Goal: Task Accomplishment & Management: Manage account settings

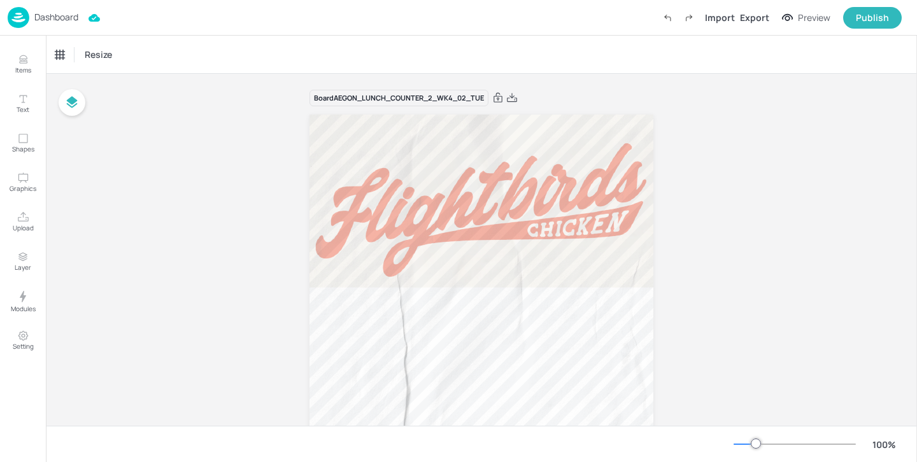
click at [71, 17] on p "Dashboard" at bounding box center [56, 17] width 44 height 9
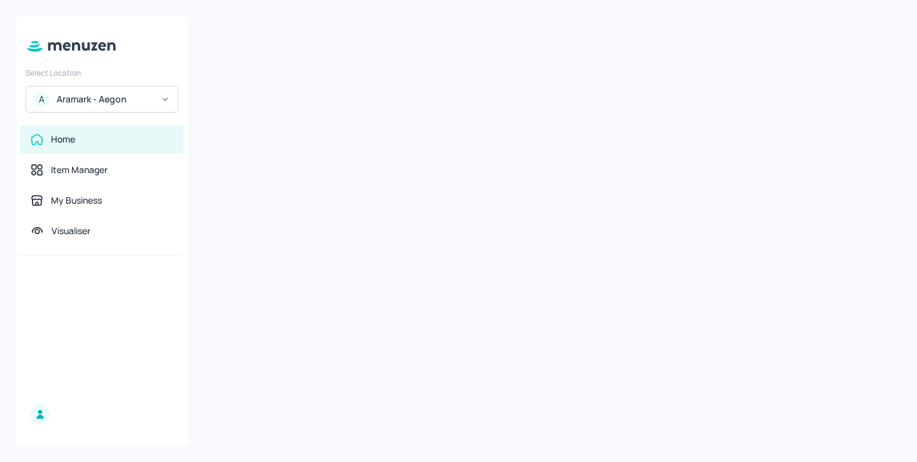
click at [98, 99] on div "Aramark - Aegon" at bounding box center [105, 99] width 96 height 13
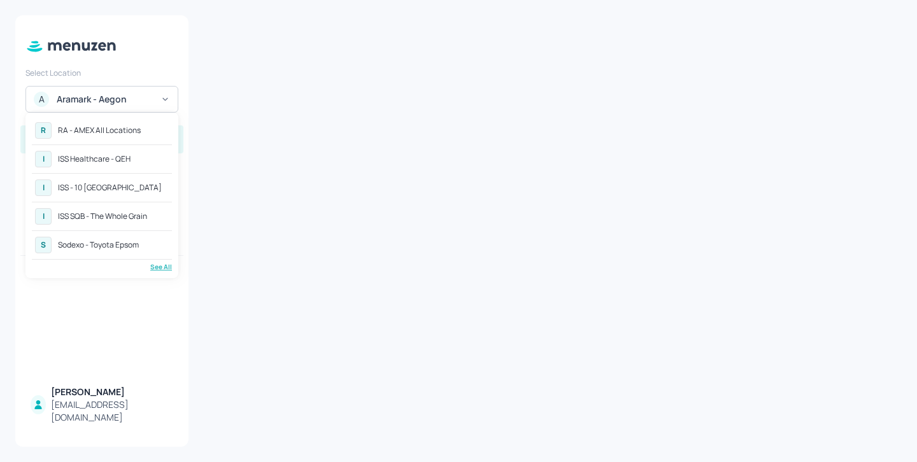
click at [152, 268] on div "See All" at bounding box center [102, 267] width 140 height 10
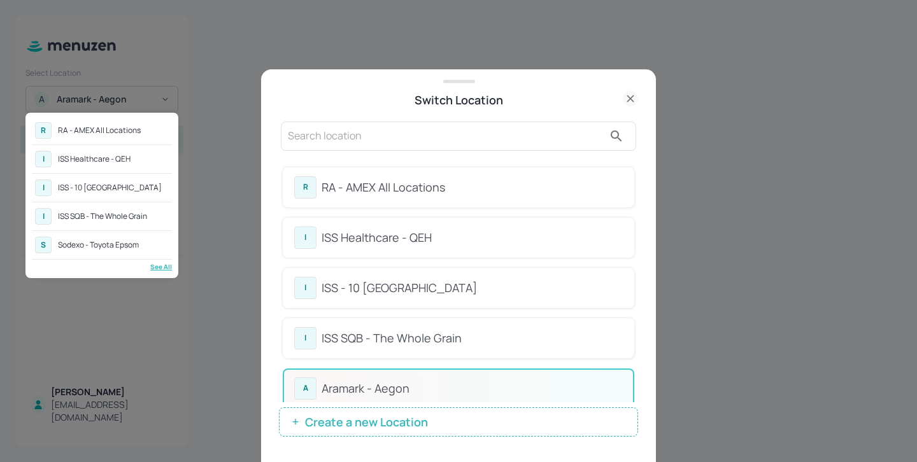
click at [380, 155] on div at bounding box center [458, 231] width 917 height 462
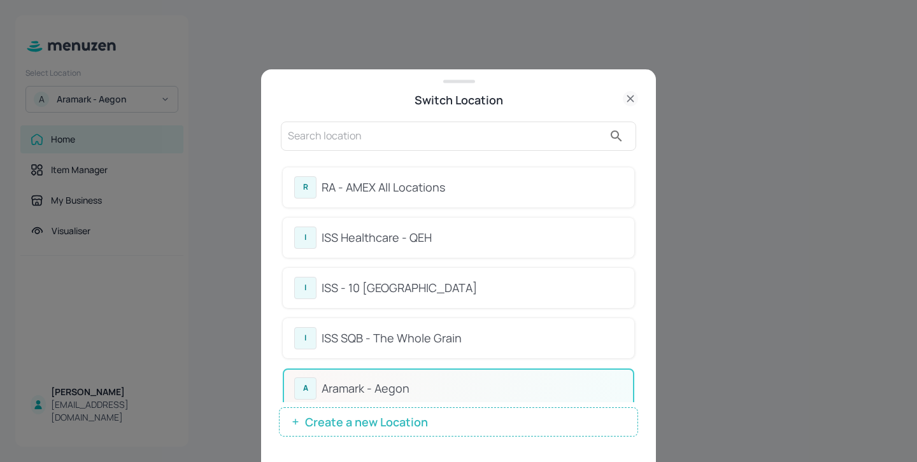
click at [380, 139] on input "text" at bounding box center [446, 136] width 316 height 20
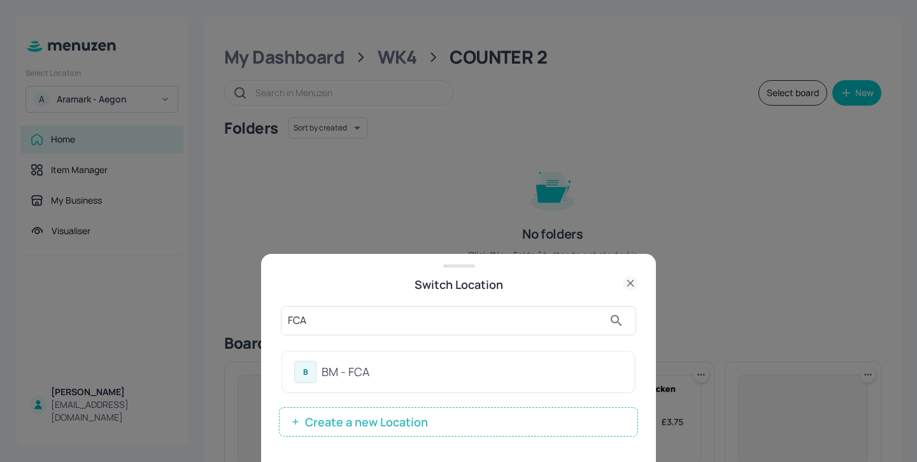
type input "FCA"
click at [561, 371] on div "BM - FCA" at bounding box center [472, 372] width 301 height 17
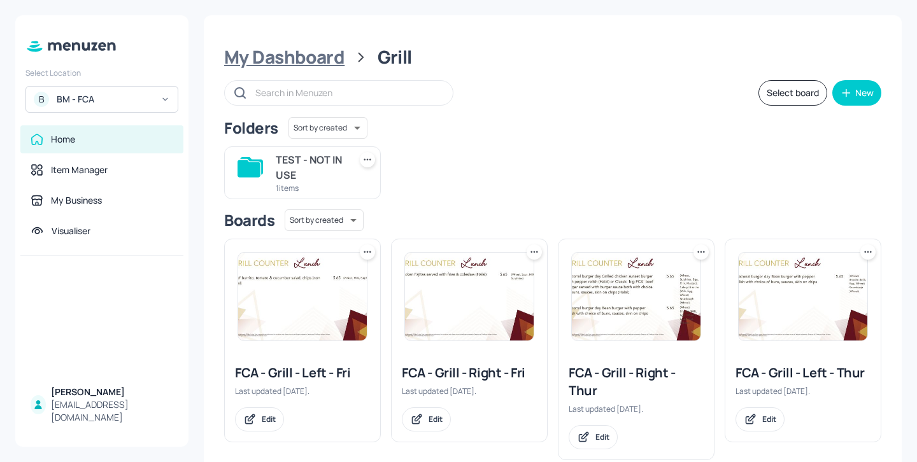
click at [322, 62] on div "My Dashboard" at bounding box center [284, 57] width 120 height 23
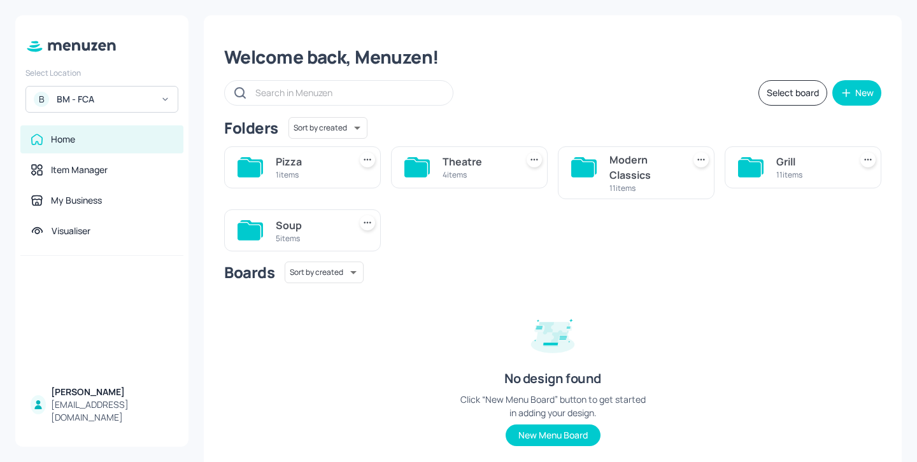
click at [295, 231] on div "Soup" at bounding box center [310, 225] width 69 height 15
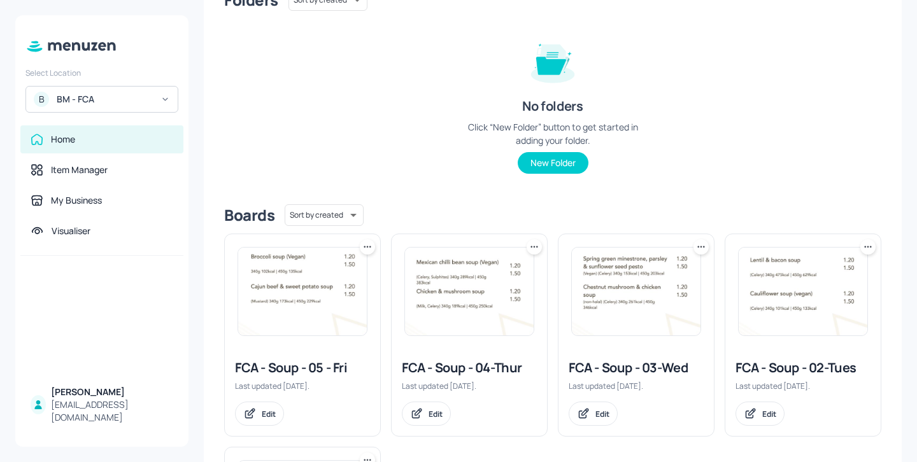
scroll to position [304, 0]
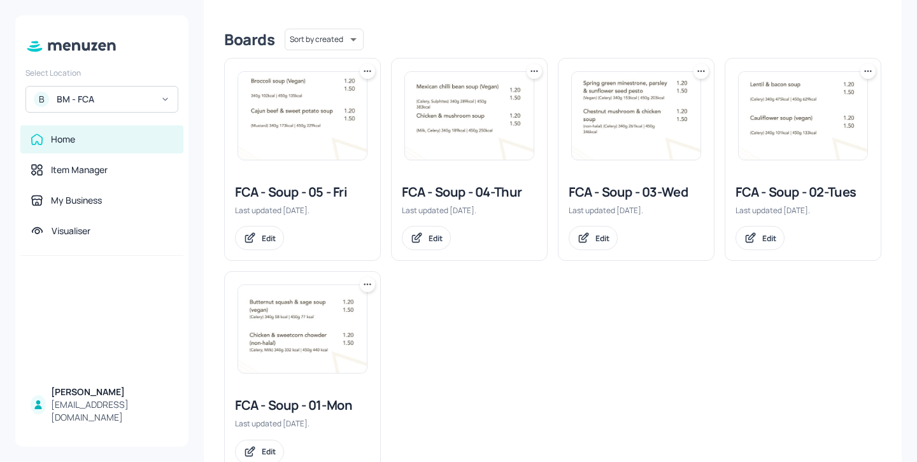
click at [315, 184] on div "FCA - Soup - 05 - Fri" at bounding box center [302, 192] width 135 height 18
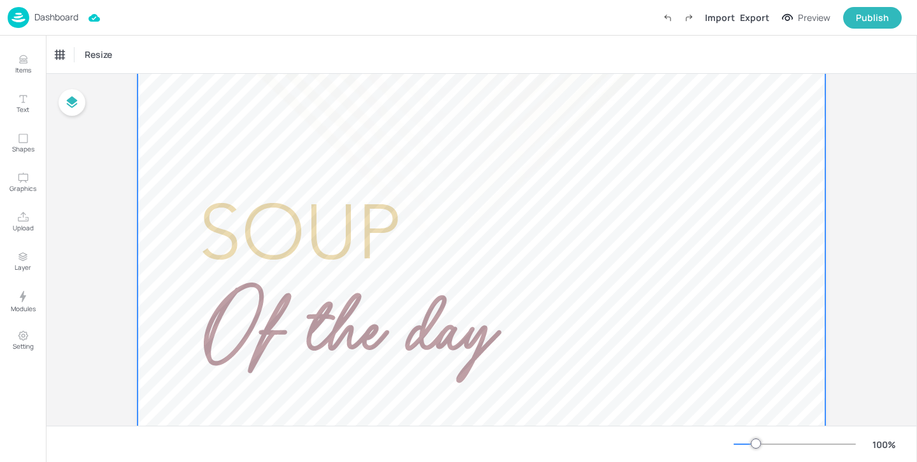
scroll to position [164, 0]
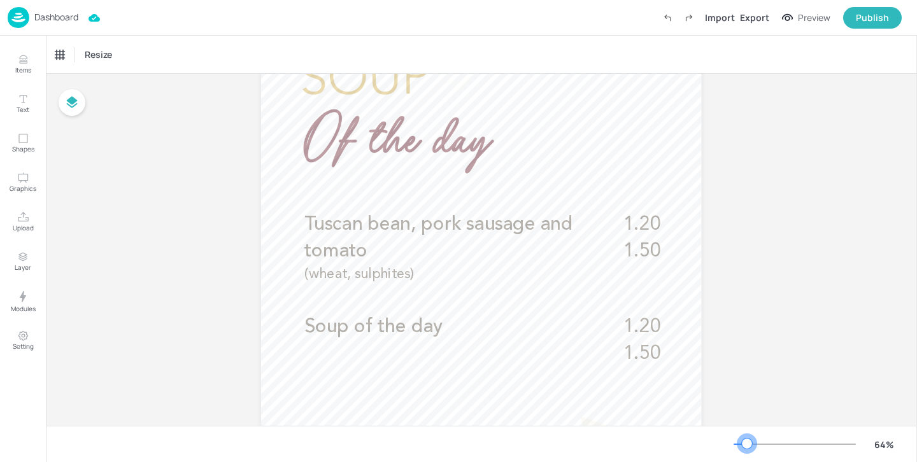
drag, startPoint x: 754, startPoint y: 443, endPoint x: 747, endPoint y: 443, distance: 7.0
click at [747, 443] on div at bounding box center [747, 444] width 10 height 10
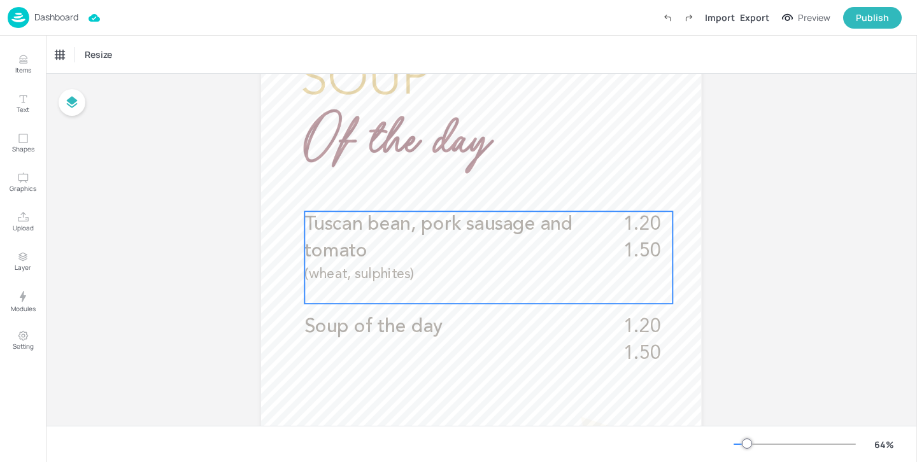
click at [545, 233] on span "Tuscan bean, pork sausage and tomato" at bounding box center [439, 238] width 268 height 46
click at [477, 194] on icon "Edit Item" at bounding box center [480, 190] width 11 height 10
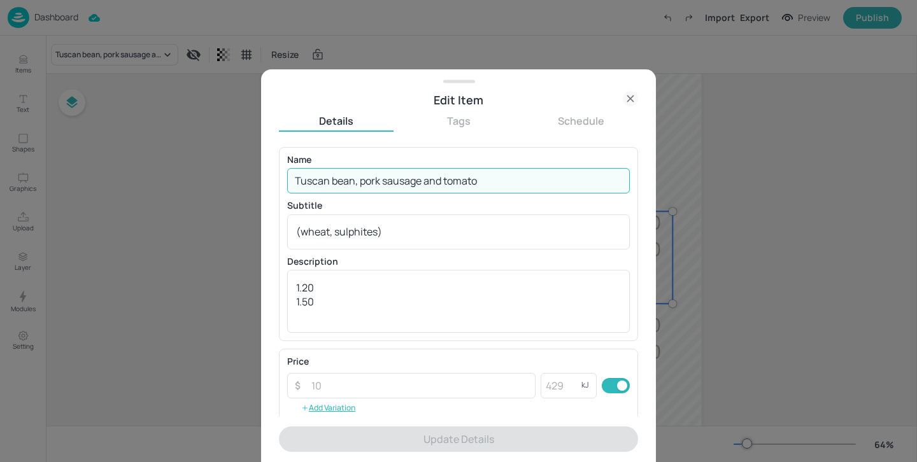
drag, startPoint x: 531, startPoint y: 178, endPoint x: 208, endPoint y: 161, distance: 324.0
click at [208, 161] on div "Edit Item Details Tags Schedule Name Tuscan bean, pork sausage and tomato ​ Sub…" at bounding box center [458, 231] width 917 height 462
paste input "Carrot, chickpea and [PERSON_NAME]"
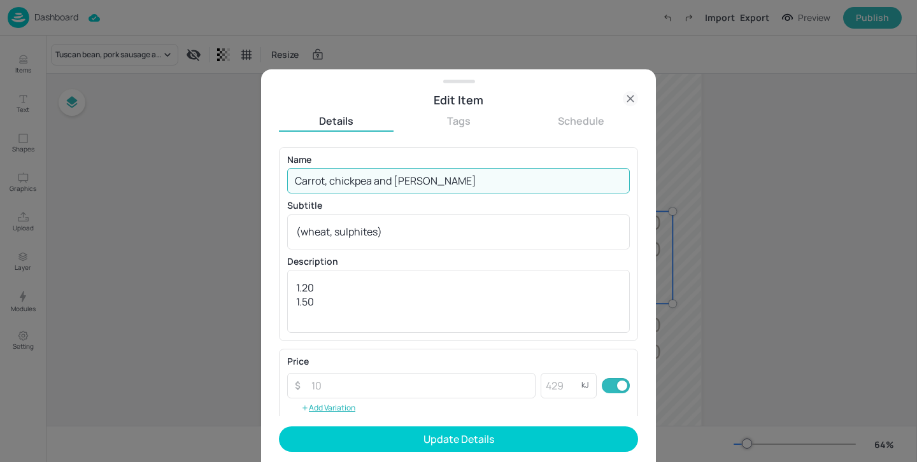
type input "Carrot, chickpea and [PERSON_NAME]"
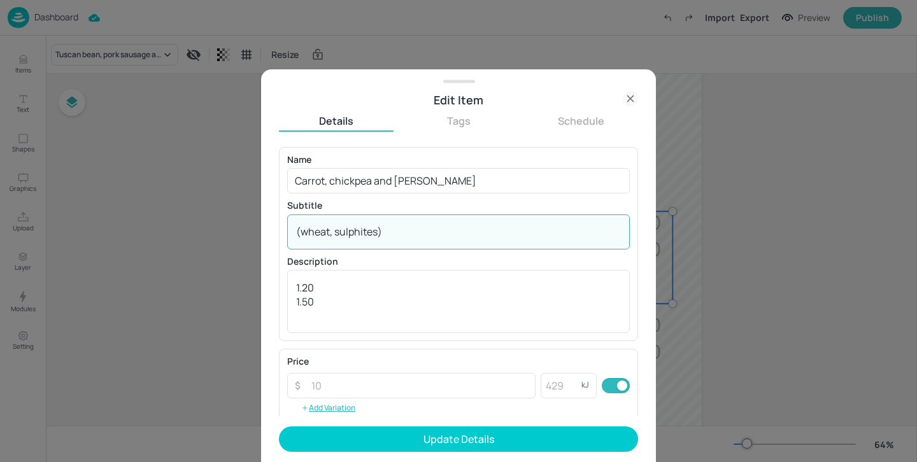
drag, startPoint x: 422, startPoint y: 236, endPoint x: 266, endPoint y: 206, distance: 158.3
click at [266, 206] on div "Edit Item Details Tags Schedule Name Carrot, chickpea and coriander ​ Subtitle …" at bounding box center [458, 265] width 395 height 393
paste textarea "Sesame, sulphites)"
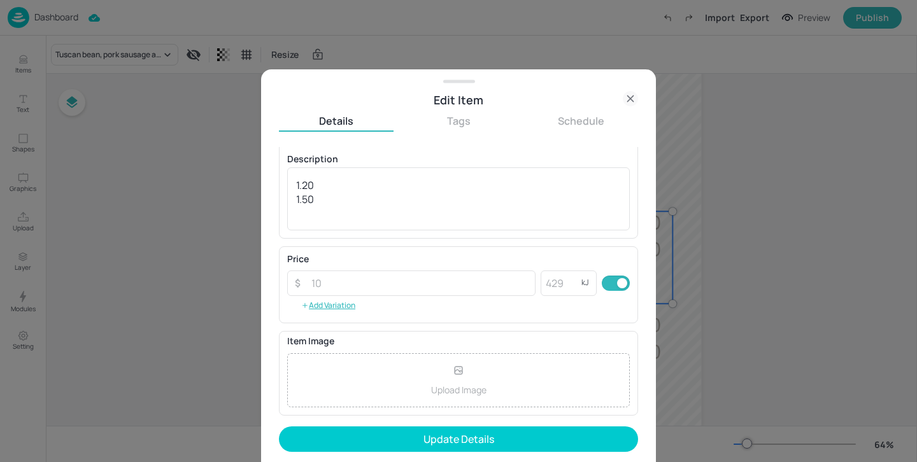
scroll to position [203, 0]
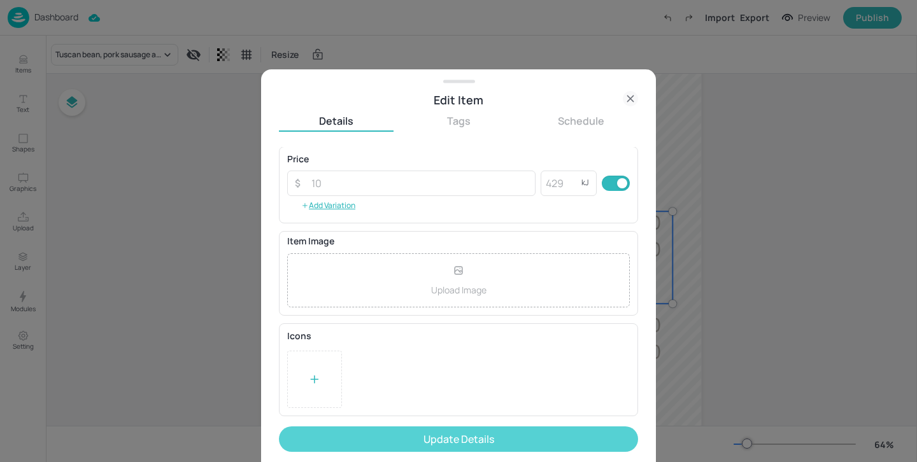
type textarea "(Sesame, sulphites)"
click at [499, 439] on button "Update Details" at bounding box center [458, 439] width 359 height 25
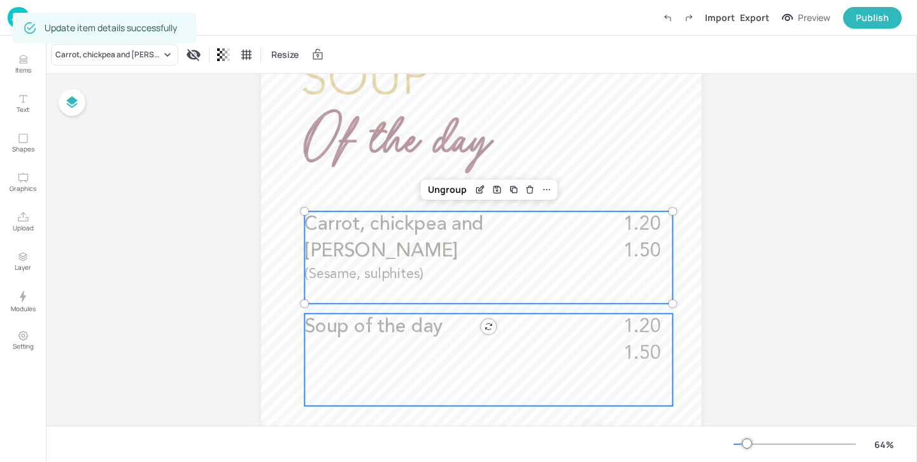
click at [548, 321] on p "Soup of the day" at bounding box center [449, 327] width 289 height 27
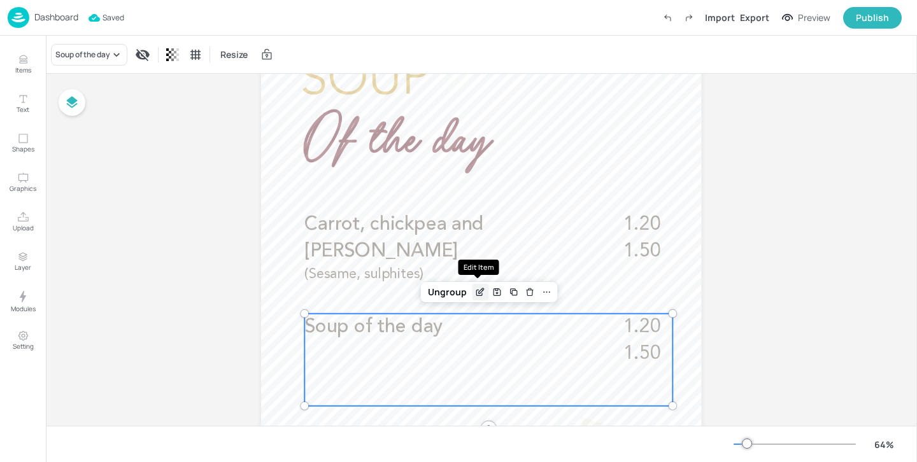
click at [480, 289] on icon "Edit Item" at bounding box center [481, 291] width 5 height 5
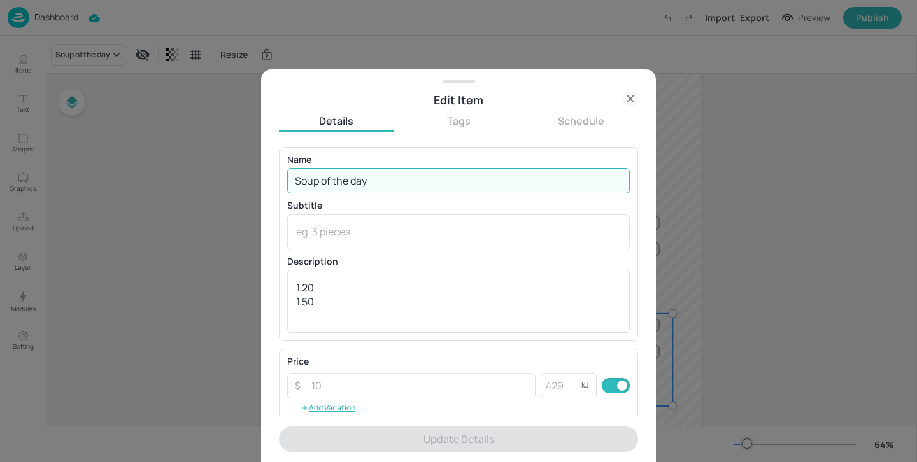
drag, startPoint x: 427, startPoint y: 178, endPoint x: 152, endPoint y: 127, distance: 280.6
click at [152, 127] on div "Edit Item Details Tags Schedule Name Soup of the day ​ Subtitle x ​ Description…" at bounding box center [458, 231] width 917 height 462
paste input "Cream of cauliflower"
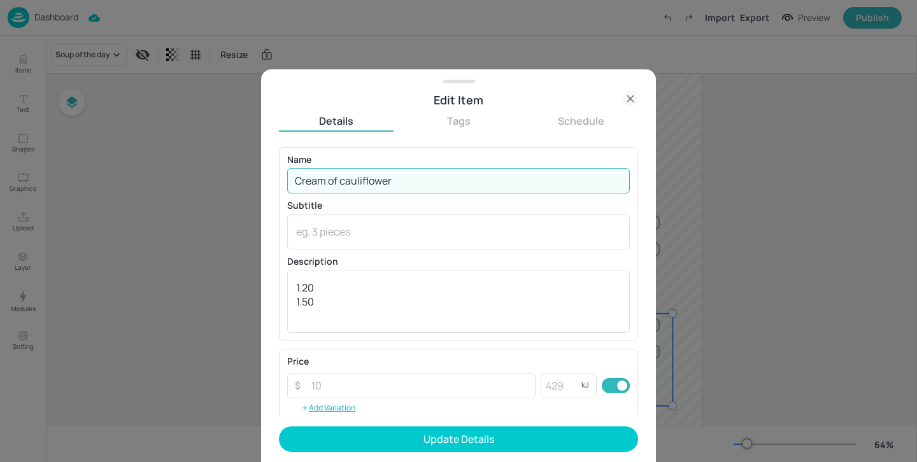
type input "Cream of cauliflower"
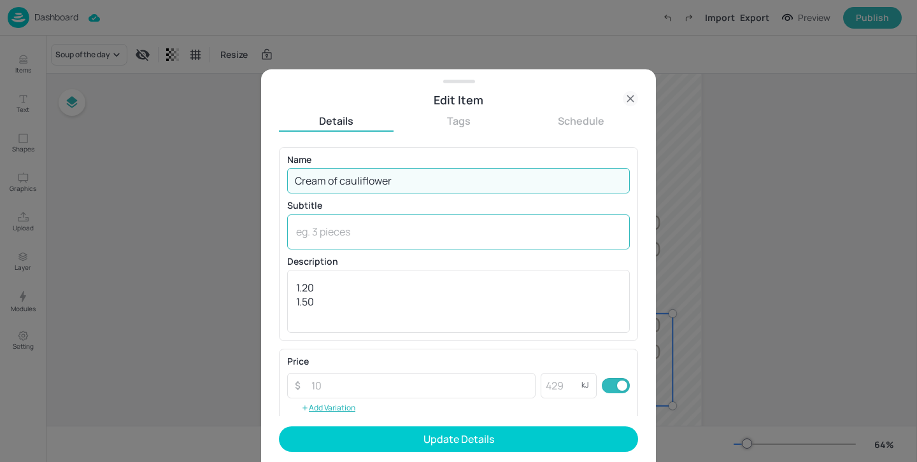
click at [431, 229] on textarea at bounding box center [458, 232] width 325 height 14
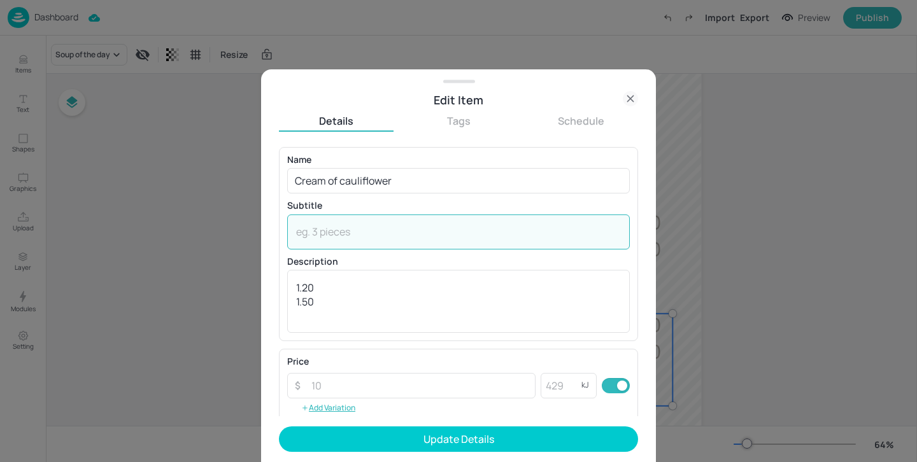
paste textarea "(Milk, sulphites)"
type textarea "(Milk, sulphites)"
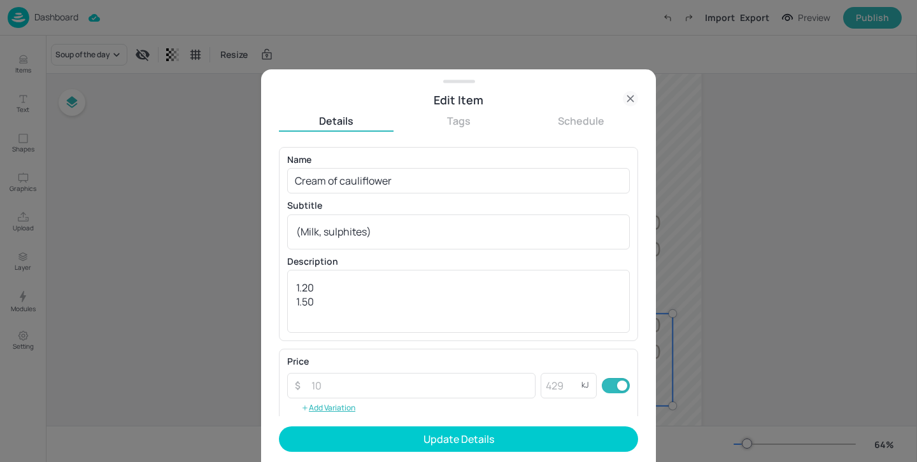
click at [457, 457] on form "Name Cream of cauliflower ​ Subtitle (Milk, sulphites) x ​ Description 1.20 1.5…" at bounding box center [458, 304] width 359 height 315
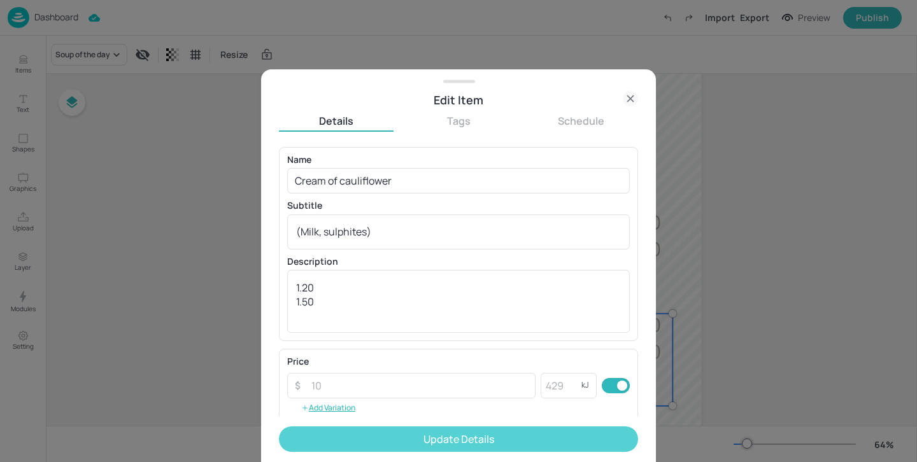
click at [459, 450] on button "Update Details" at bounding box center [458, 439] width 359 height 25
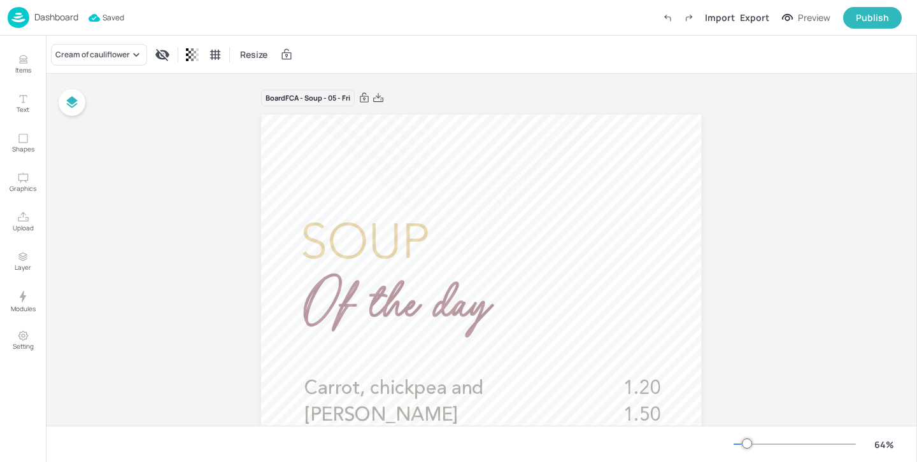
click at [17, 15] on img at bounding box center [19, 17] width 22 height 21
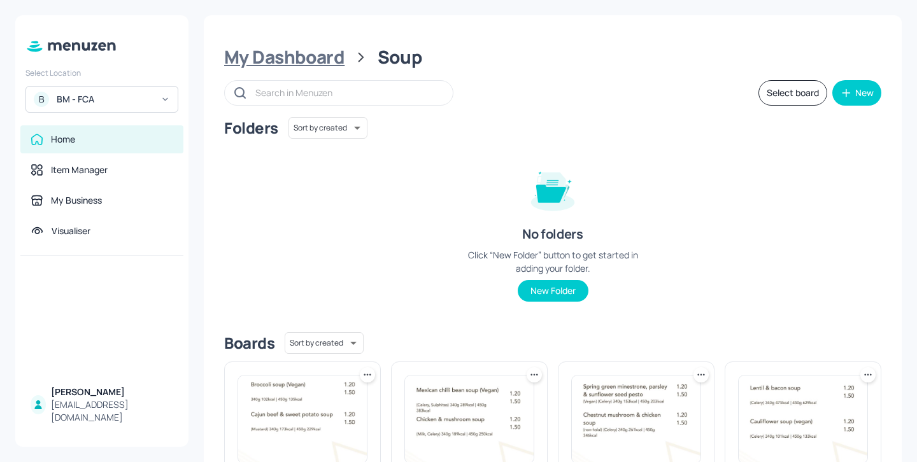
click at [304, 58] on div "My Dashboard" at bounding box center [284, 57] width 120 height 23
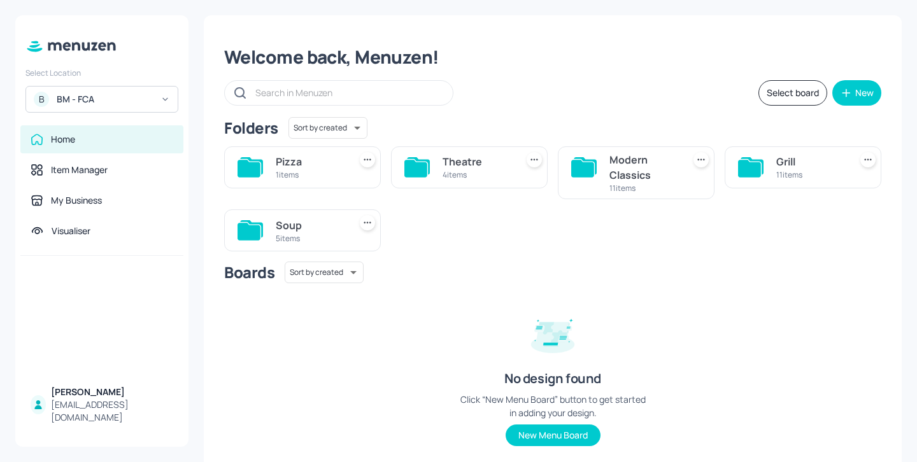
click at [322, 162] on div "Pizza" at bounding box center [310, 161] width 69 height 15
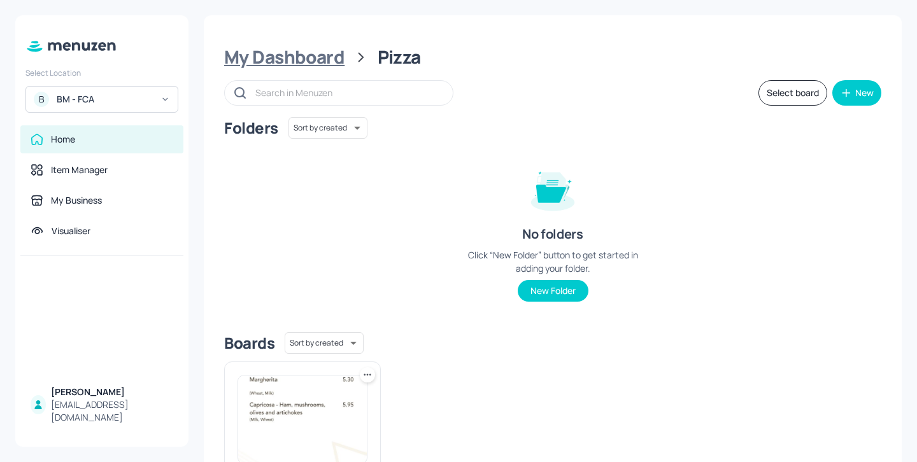
click at [310, 59] on div "My Dashboard" at bounding box center [284, 57] width 120 height 23
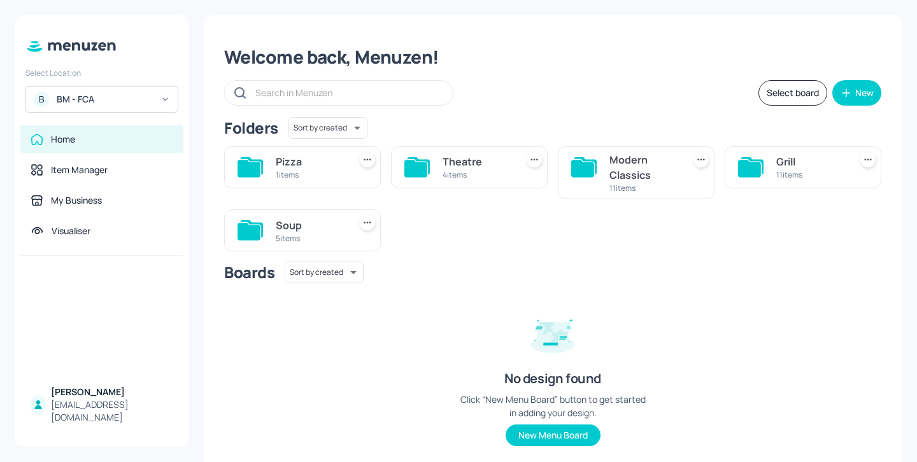
click at [610, 161] on div "Modern Classics" at bounding box center [644, 167] width 69 height 31
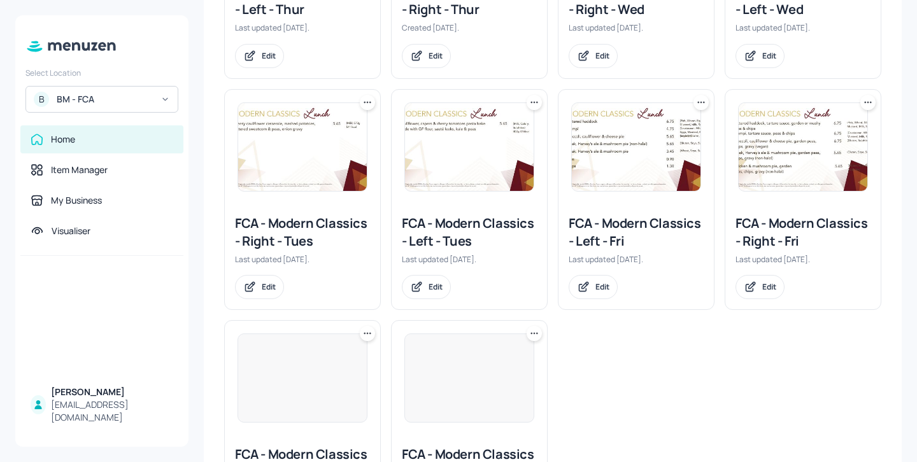
scroll to position [429, 0]
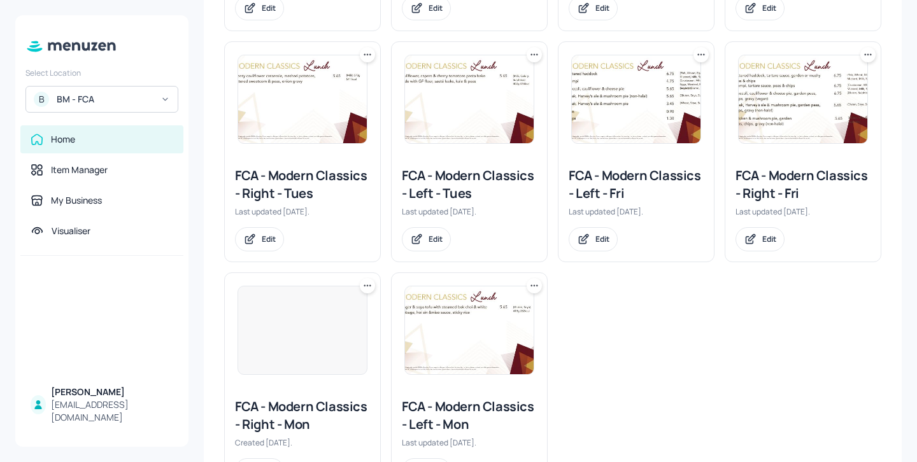
click at [600, 190] on div "FCA - Modern Classics - Left - Fri" at bounding box center [636, 185] width 135 height 36
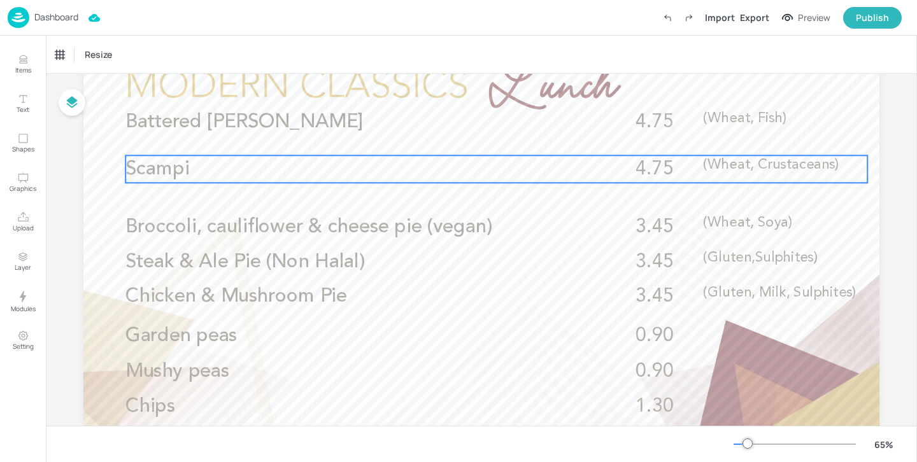
scroll to position [81, 0]
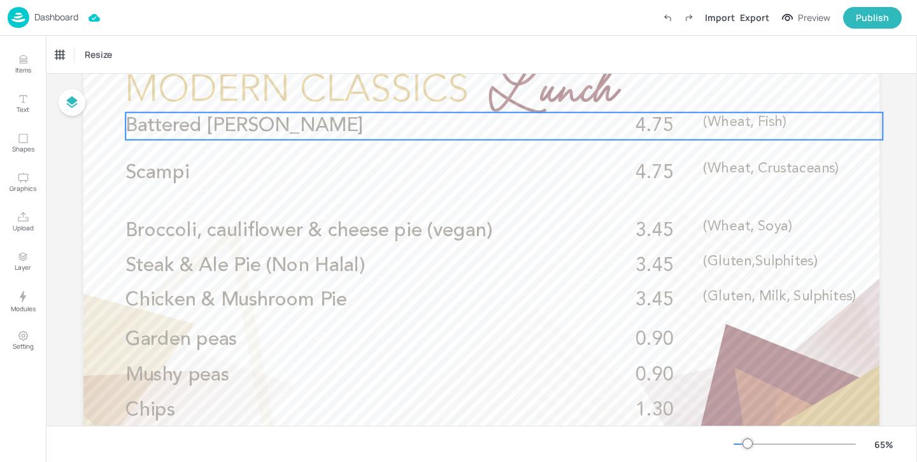
click at [220, 125] on span "Battered [PERSON_NAME]" at bounding box center [244, 127] width 238 height 20
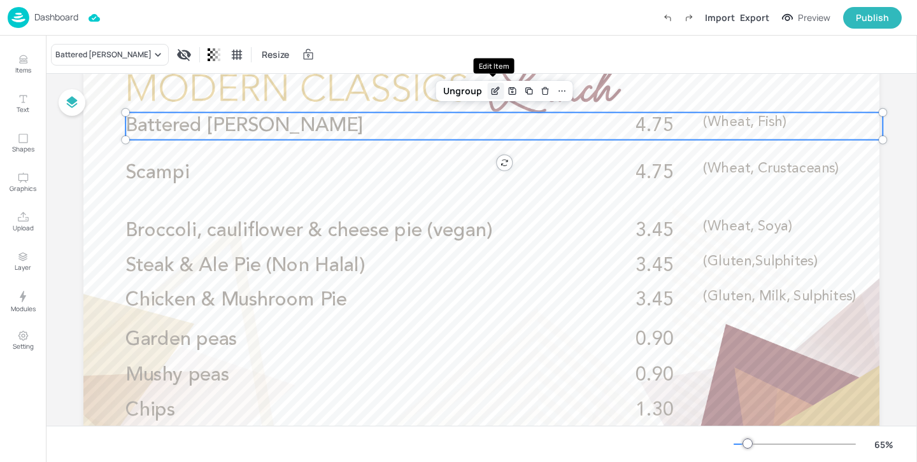
click at [490, 85] on div "Edit Item" at bounding box center [495, 91] width 17 height 17
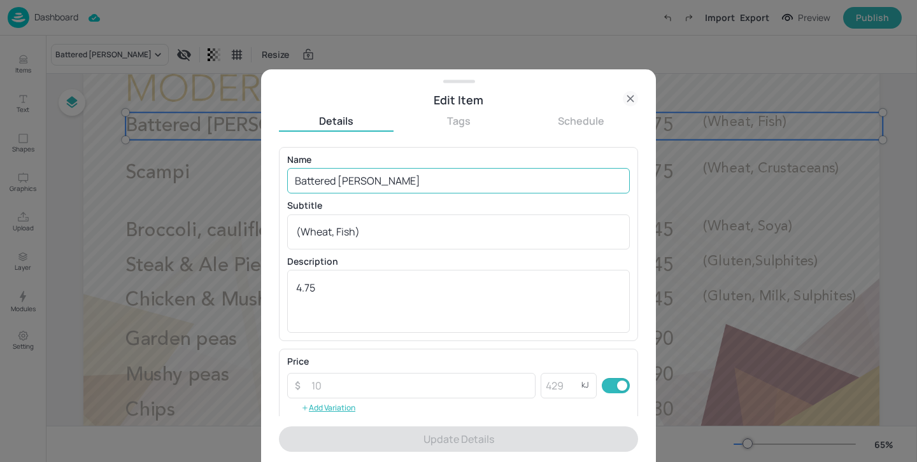
click at [422, 185] on input "Battered [PERSON_NAME]" at bounding box center [458, 180] width 343 height 25
paste input ", chips & garden or mushy peas served with tartare sauce"
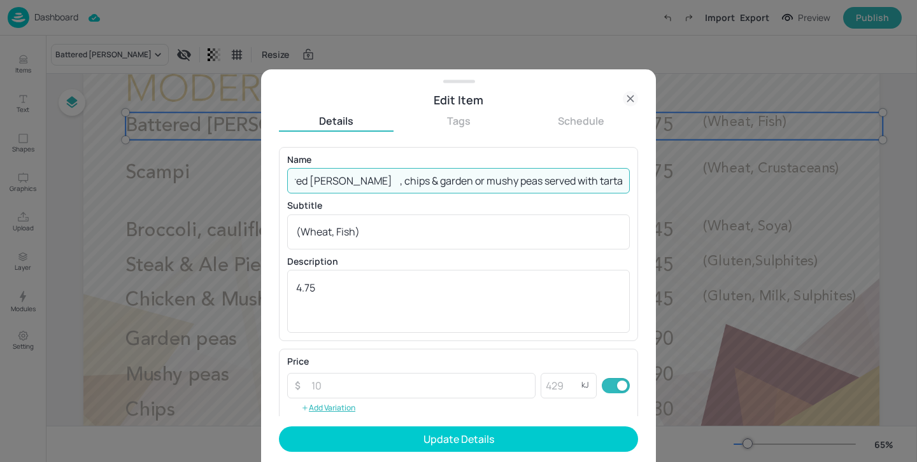
scroll to position [0, 34]
click at [354, 176] on input "Battered [PERSON_NAME] , chips & garden or mushy peas served with tartare sauce" at bounding box center [458, 180] width 343 height 25
type input "Battered [PERSON_NAME], chips & garden or mushy peas served with tartare sauce"
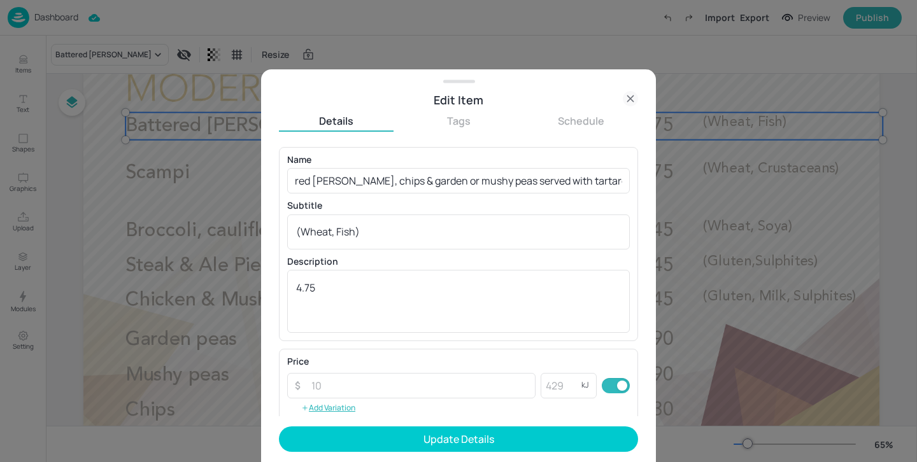
scroll to position [0, 0]
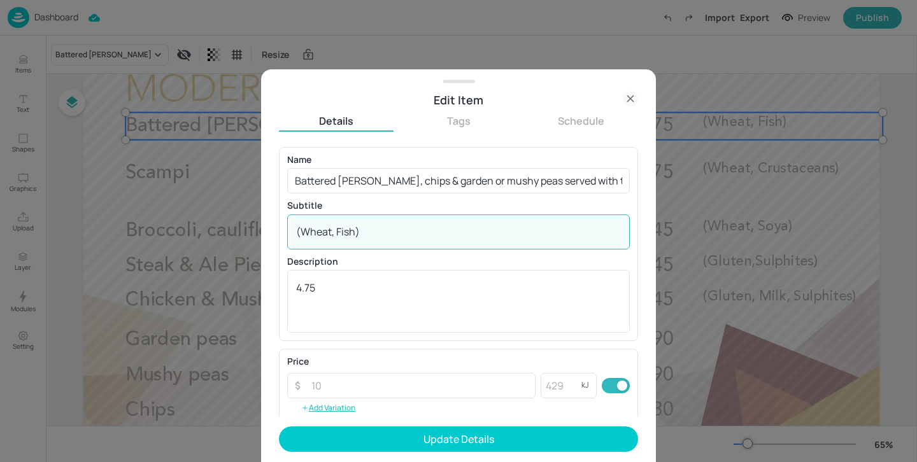
drag, startPoint x: 389, startPoint y: 236, endPoint x: 416, endPoint y: 207, distance: 39.7
click at [416, 207] on div "Subtitle (Wheat, Fish) x ​" at bounding box center [458, 225] width 343 height 48
paste textarea "Fish, wheat, mustard, egg, milk, Sulphites)"
click at [452, 231] on textarea "(Fish, wheat, mustard, egg, milk, Sulphites)" at bounding box center [458, 232] width 325 height 14
type textarea "(Fish, wheat, mustard, egg, milk, sulphites)"
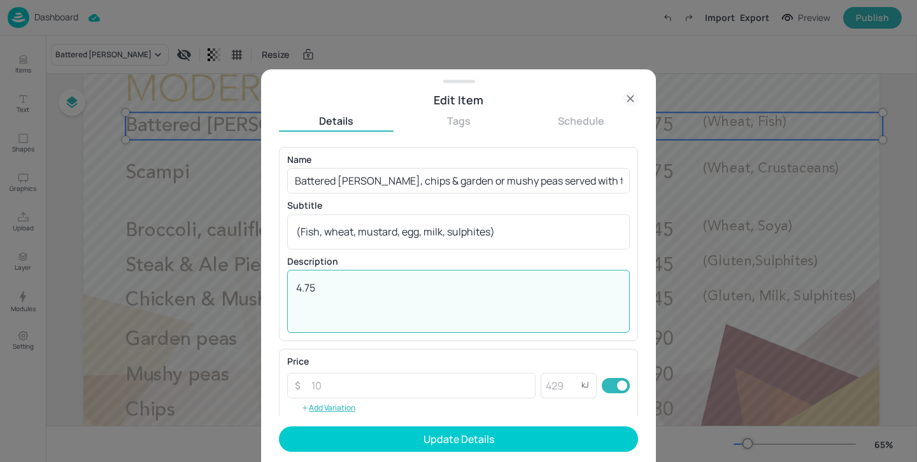
click at [299, 290] on textarea "4.75" at bounding box center [458, 302] width 325 height 42
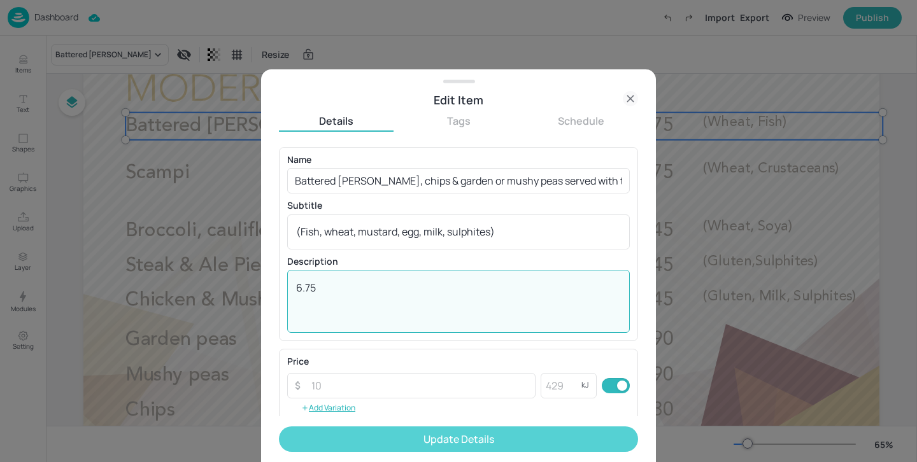
type textarea "6.75"
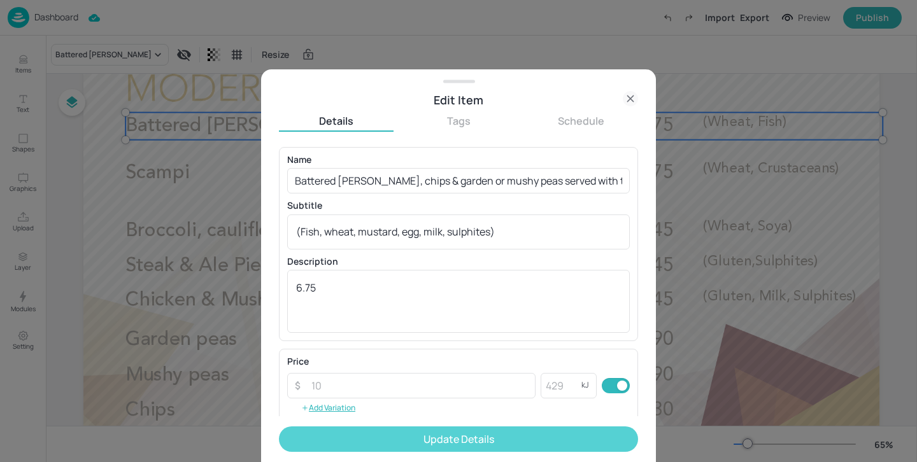
click at [401, 441] on button "Update Details" at bounding box center [458, 439] width 359 height 25
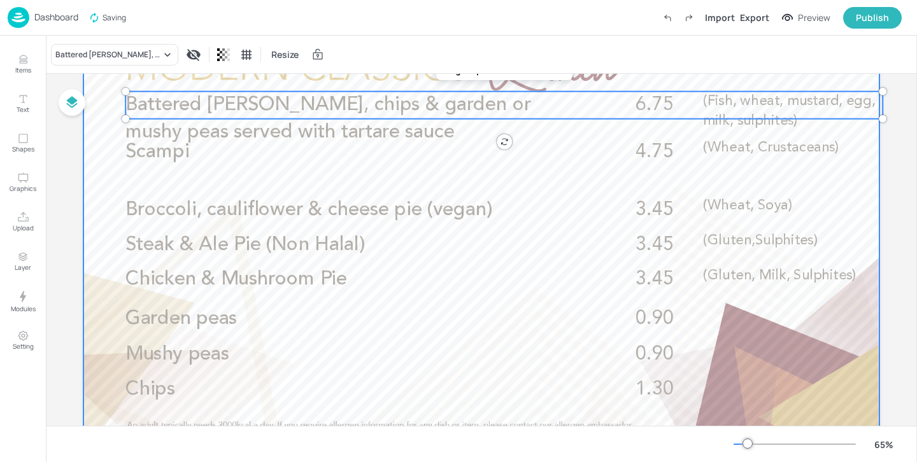
scroll to position [104, 0]
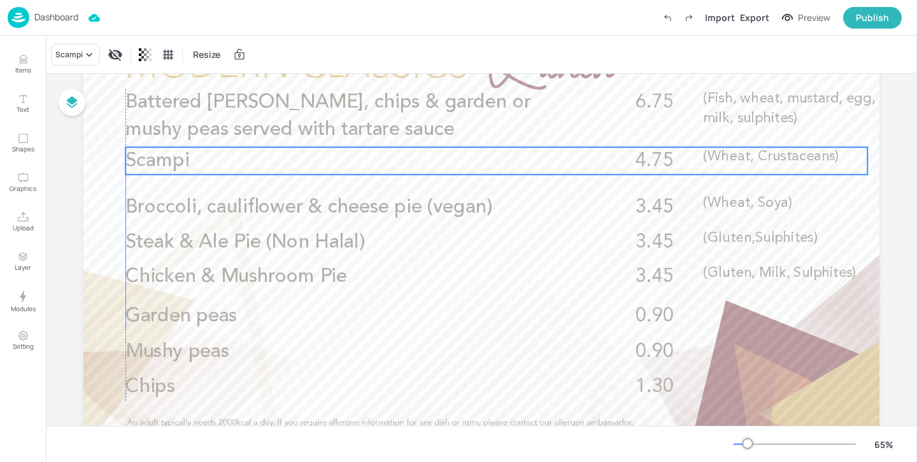
drag, startPoint x: 262, startPoint y: 156, endPoint x: 261, endPoint y: 168, distance: 11.5
click at [261, 168] on p "Scampi" at bounding box center [350, 160] width 450 height 27
click at [76, 52] on div "Scampi" at bounding box center [68, 54] width 27 height 11
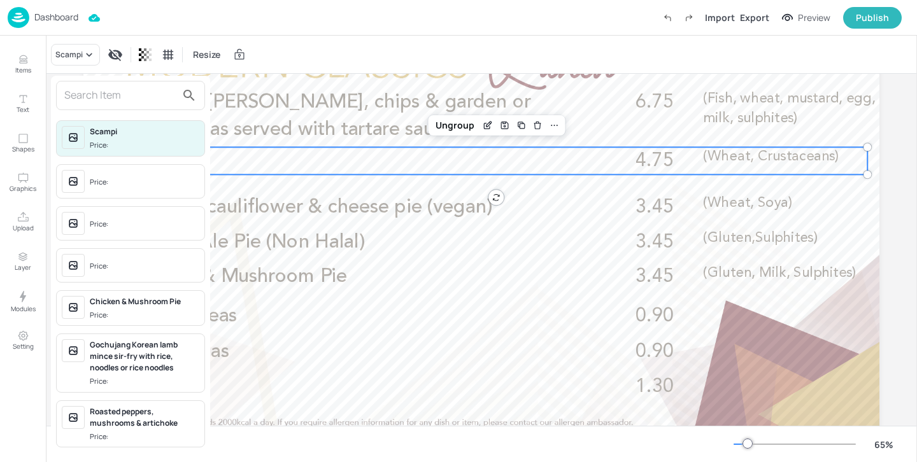
click at [94, 96] on input "text" at bounding box center [120, 95] width 112 height 20
click at [536, 73] on div at bounding box center [458, 231] width 917 height 462
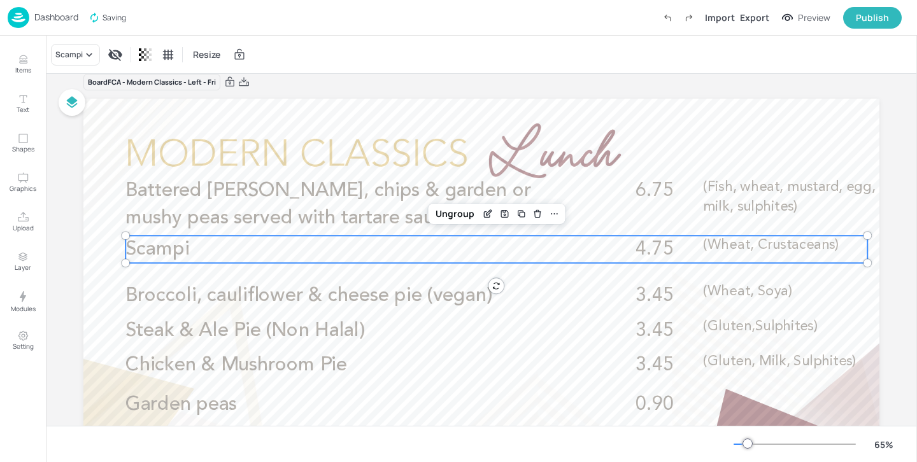
scroll to position [17, 0]
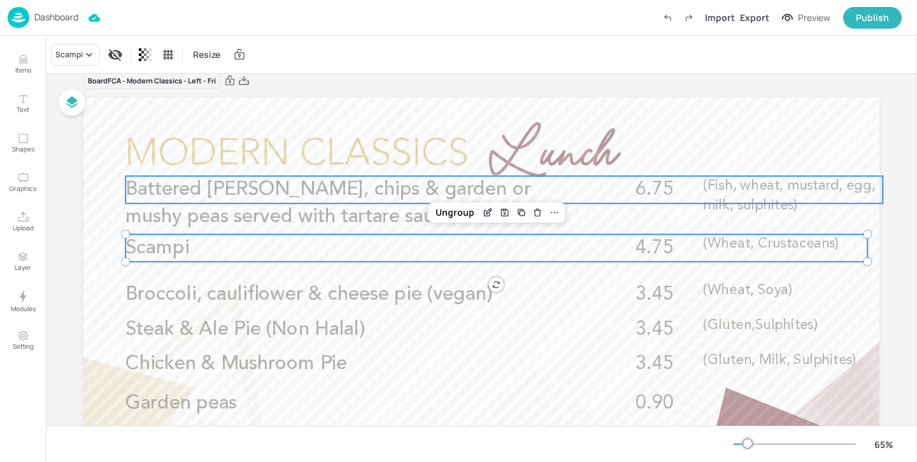
click at [254, 208] on span "Battered [PERSON_NAME], chips & garden or mushy peas served with tartare sauce" at bounding box center [328, 203] width 406 height 46
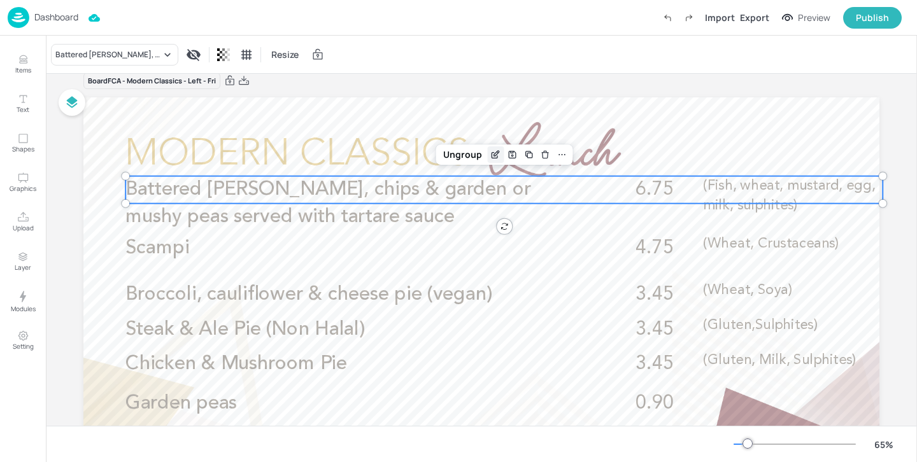
click at [490, 157] on icon "Edit Item" at bounding box center [495, 155] width 11 height 10
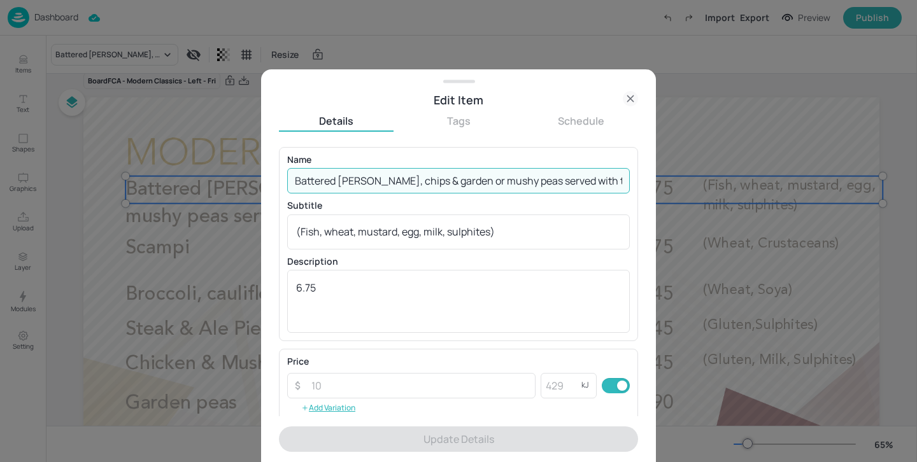
scroll to position [0, 25]
drag, startPoint x: 338, startPoint y: 180, endPoint x: 875, endPoint y: 183, distance: 537.0
click at [875, 183] on div "Edit Item Details Tags Schedule Name Battered [PERSON_NAME], chips & garden or …" at bounding box center [458, 231] width 917 height 462
click at [418, 159] on p "Name" at bounding box center [458, 159] width 343 height 9
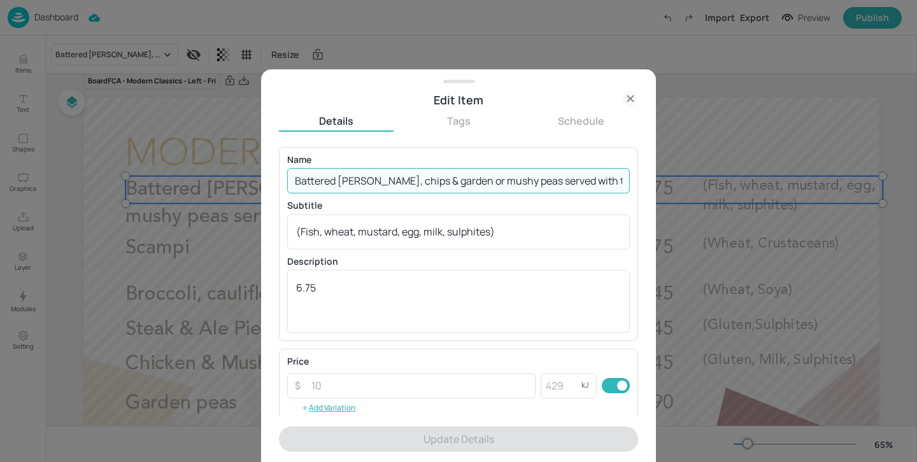
drag, startPoint x: 378, startPoint y: 182, endPoint x: 917, endPoint y: 210, distance: 539.0
click at [917, 210] on div "Edit Item Details Tags Schedule Name Battered [PERSON_NAME], chips & garden or …" at bounding box center [458, 231] width 917 height 462
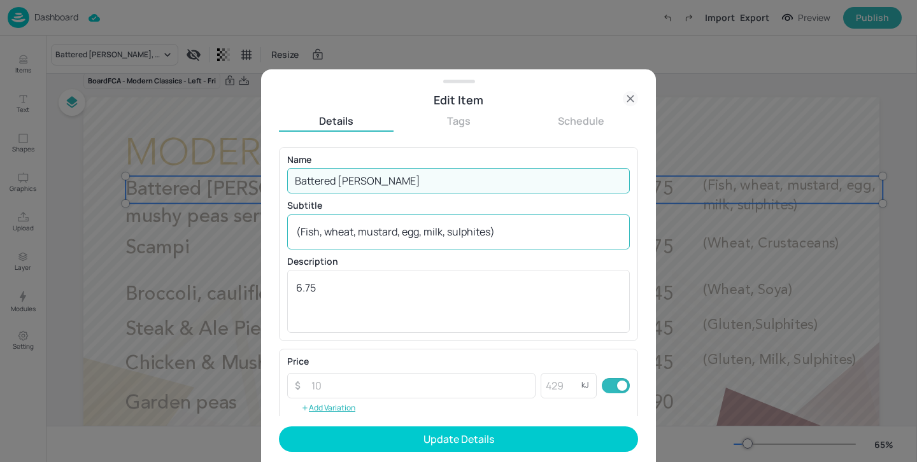
type input "Battered [PERSON_NAME]"
click at [572, 223] on div "(Fish, wheat, mustard, egg, milk, sulphites) x ​" at bounding box center [458, 232] width 343 height 35
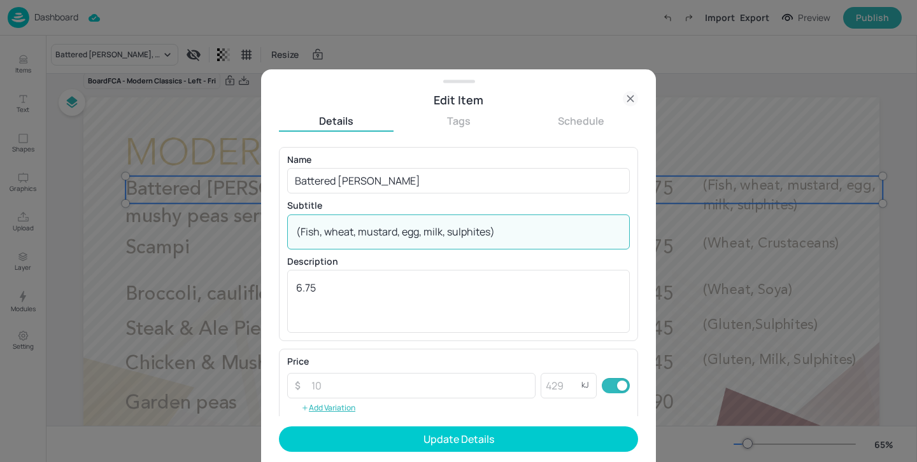
drag, startPoint x: 533, startPoint y: 227, endPoint x: 210, endPoint y: 222, distance: 323.6
click at [210, 222] on div "Edit Item Details Tags Schedule Name Battered [PERSON_NAME] ​ Subtitle (Fish, w…" at bounding box center [458, 231] width 917 height 462
paste textarea "(Wheat, Fish)"
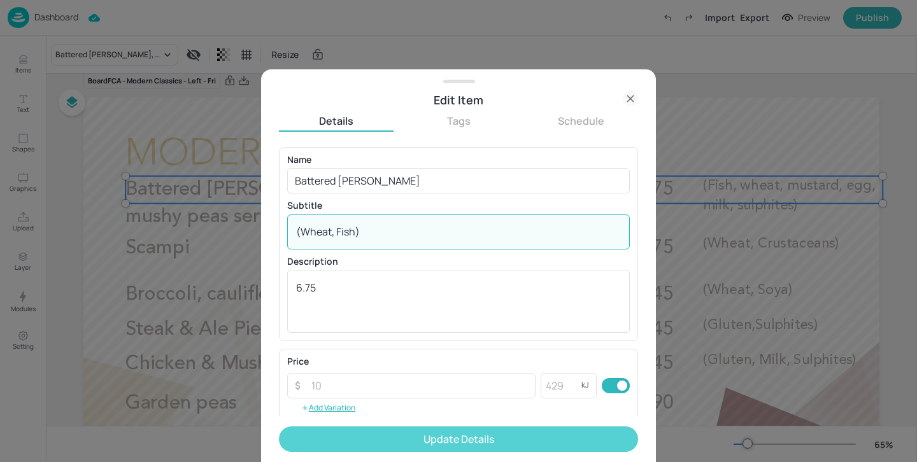
type textarea "(Wheat, Fish)"
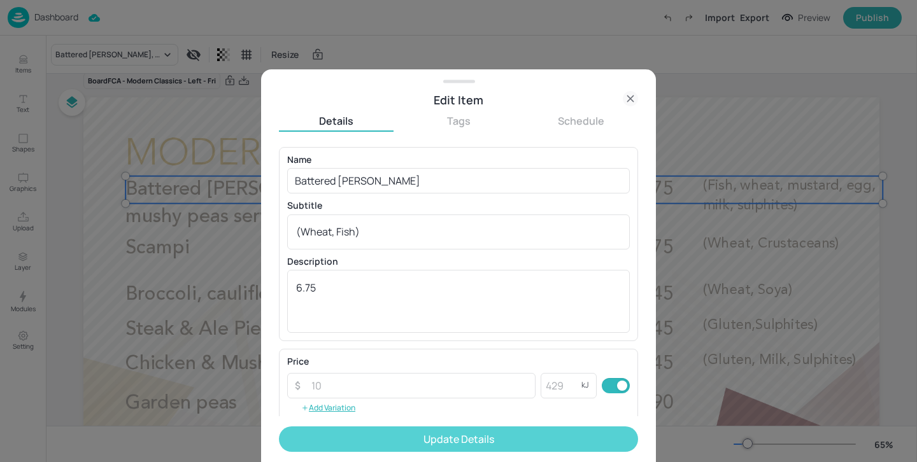
click at [392, 451] on button "Update Details" at bounding box center [458, 439] width 359 height 25
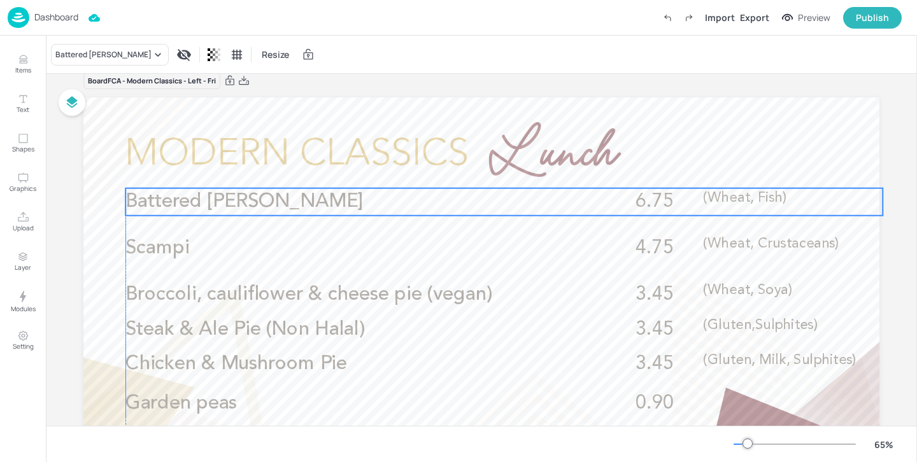
drag, startPoint x: 327, startPoint y: 196, endPoint x: 327, endPoint y: 208, distance: 12.7
click at [327, 208] on p "Battered [PERSON_NAME]" at bounding box center [350, 202] width 450 height 27
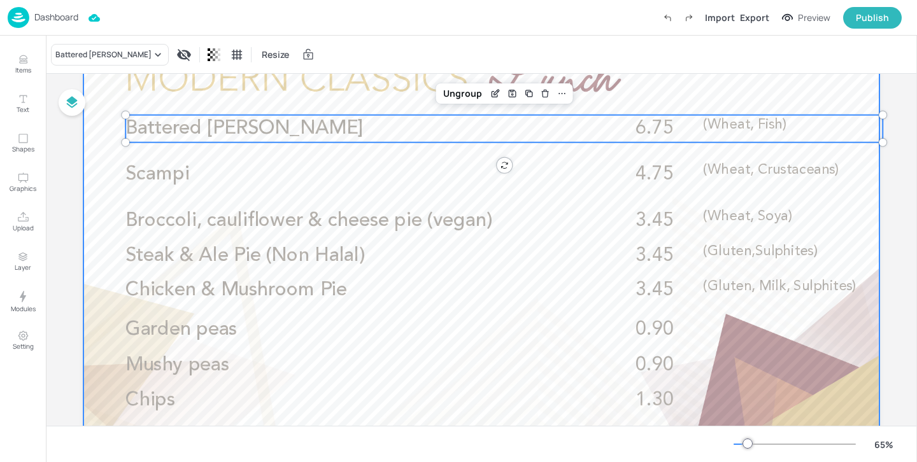
scroll to position [168, 0]
